Goal: Transaction & Acquisition: Purchase product/service

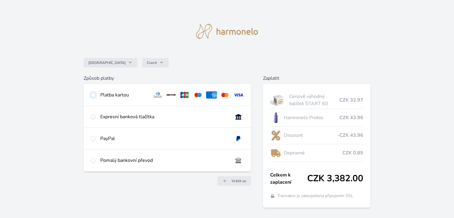
click at [93, 93] on input "radio" at bounding box center [93, 95] width 5 height 5
radio input "true"
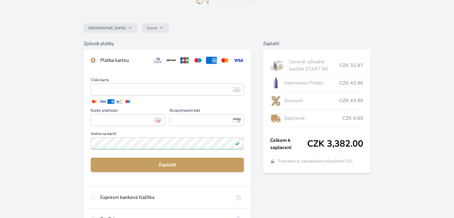
scroll to position [24, 0]
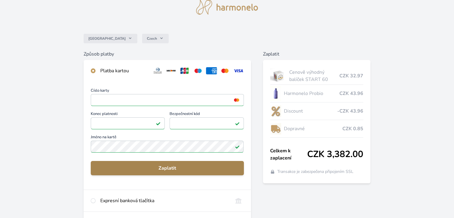
click at [172, 165] on span "Zaplatit" at bounding box center [167, 167] width 143 height 7
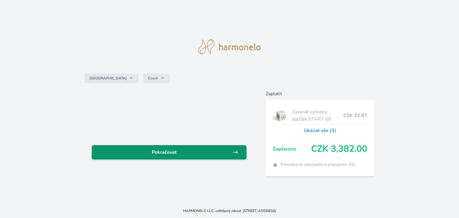
click at [177, 148] on link "Pokračovat" at bounding box center [169, 152] width 155 height 14
